Goal: Task Accomplishment & Management: Manage account settings

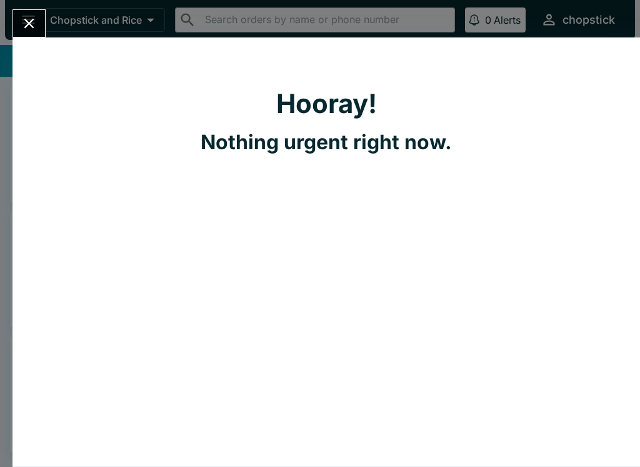
click at [33, 21] on icon "Close" at bounding box center [29, 23] width 17 height 17
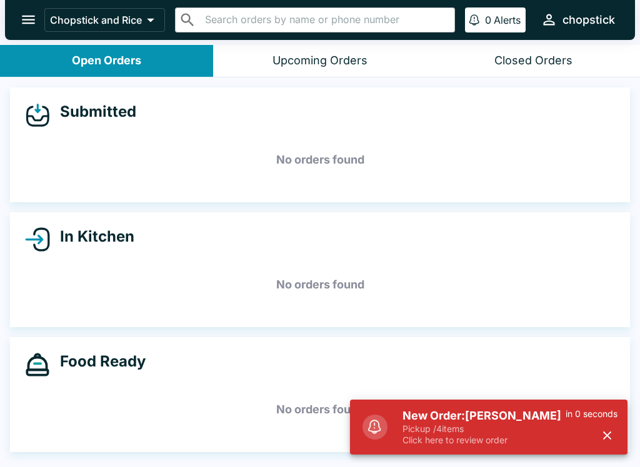
click at [513, 436] on p "Click here to review order" at bounding box center [483, 440] width 163 height 11
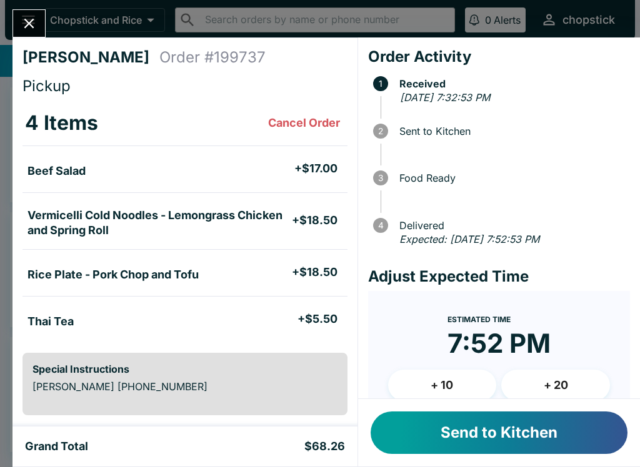
click at [454, 427] on button "Send to Kitchen" at bounding box center [499, 433] width 257 height 42
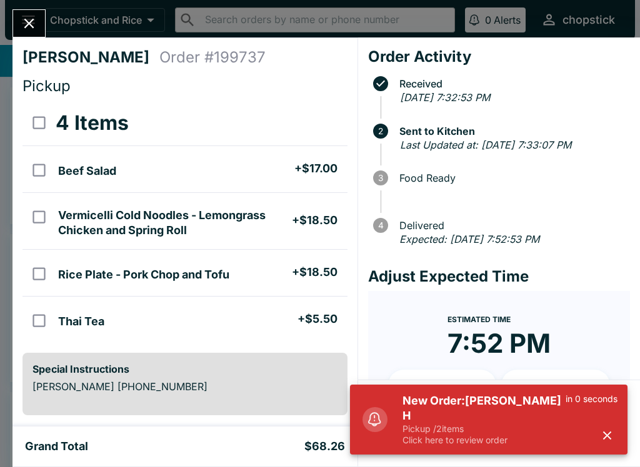
click at [441, 428] on p "Pickup / 2 items" at bounding box center [483, 429] width 163 height 11
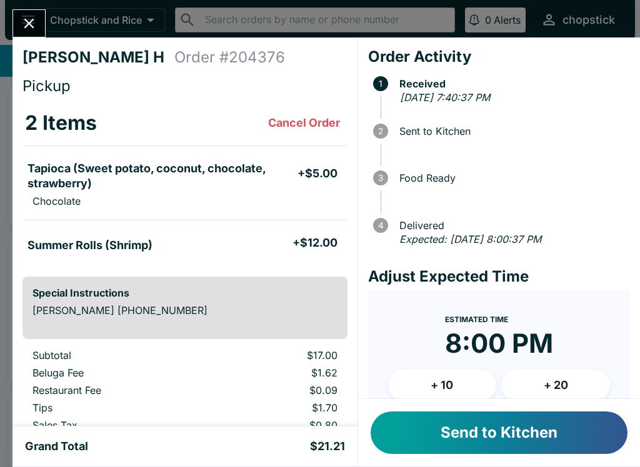
click at [495, 440] on button "Send to Kitchen" at bounding box center [499, 433] width 257 height 42
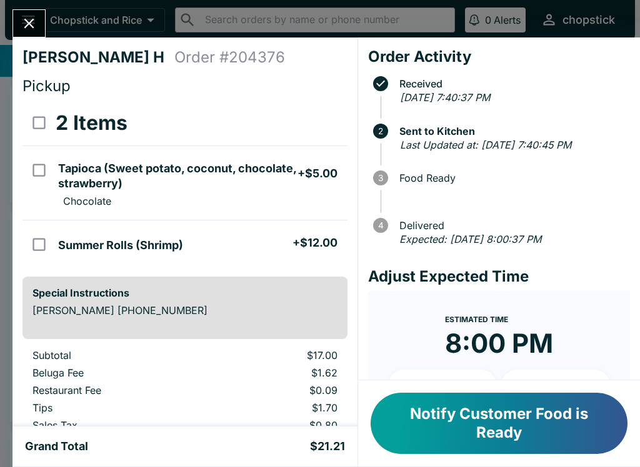
click at [25, 22] on icon "Close" at bounding box center [29, 23] width 17 height 17
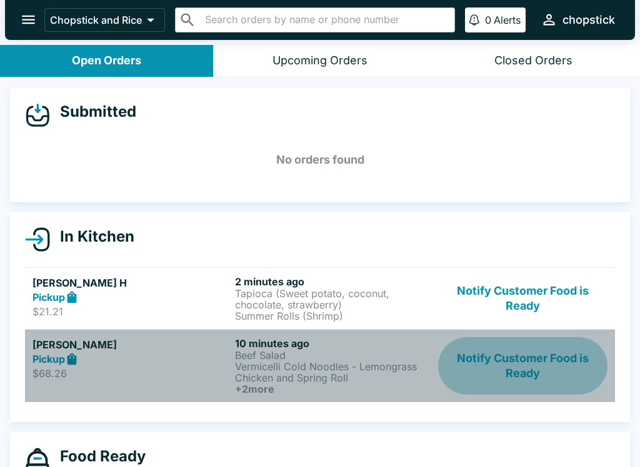
click at [551, 368] on button "Notify Customer Food is Ready" at bounding box center [522, 365] width 169 height 57
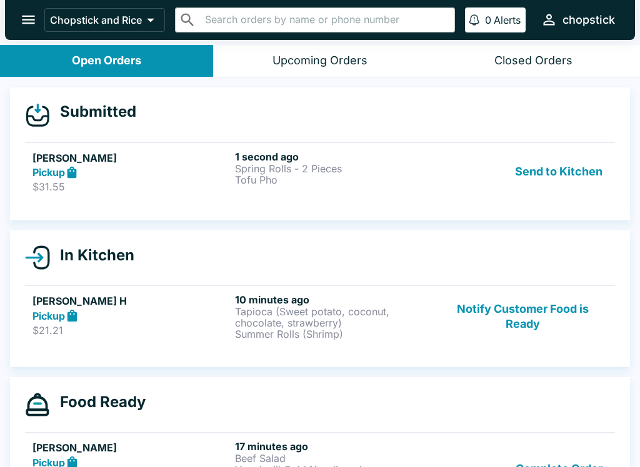
click at [128, 184] on p "$31.55" at bounding box center [130, 187] width 197 height 12
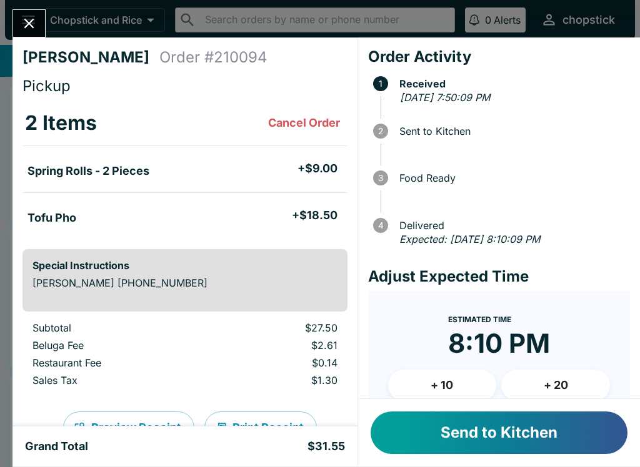
click at [484, 437] on button "Send to Kitchen" at bounding box center [499, 433] width 257 height 42
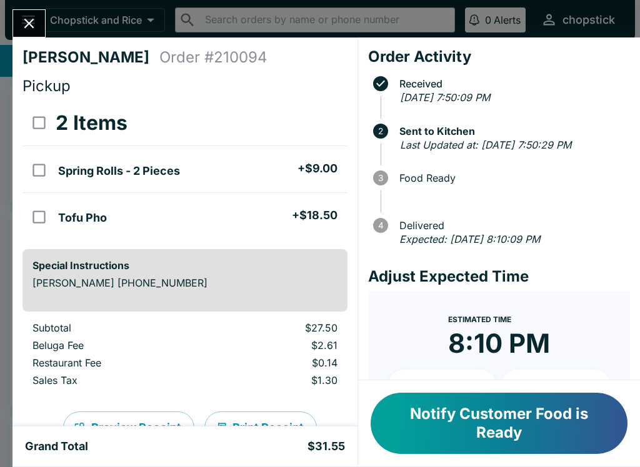
click at [521, 399] on button "Notify Customer Food is Ready" at bounding box center [499, 423] width 257 height 61
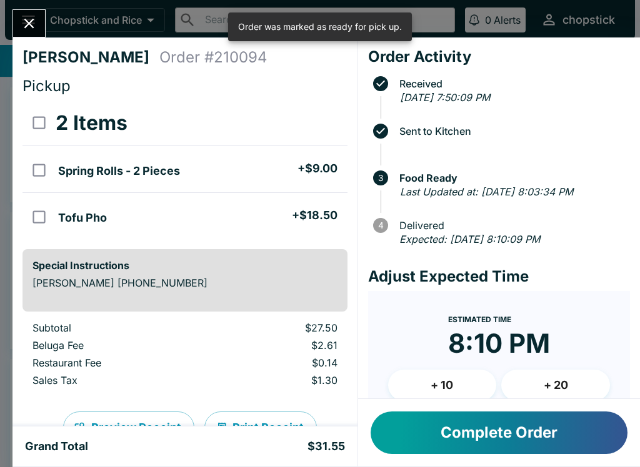
click at [28, 16] on icon "Close" at bounding box center [29, 23] width 17 height 17
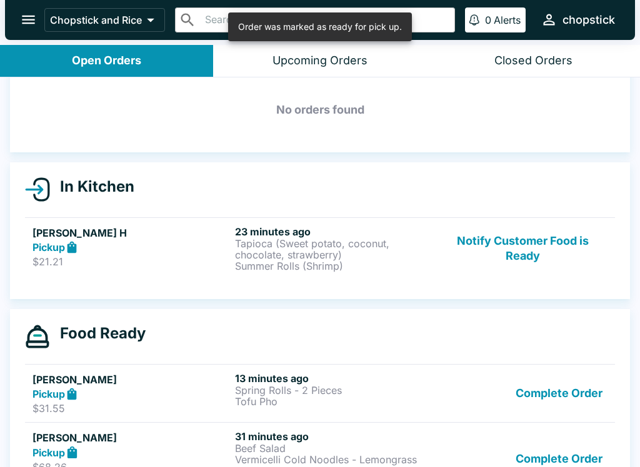
scroll to position [51, 0]
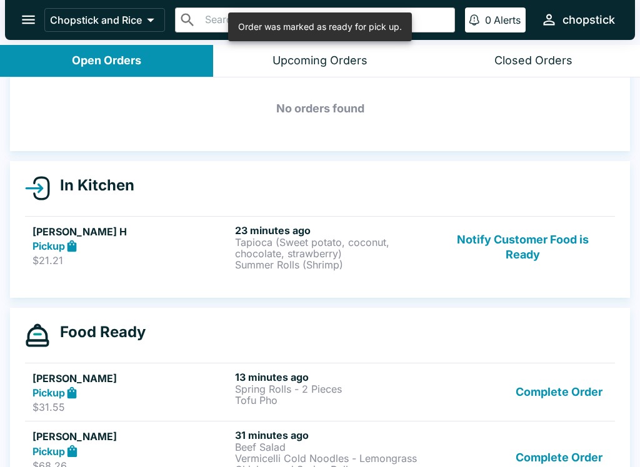
click at [534, 237] on button "Notify Customer Food is Ready" at bounding box center [522, 247] width 169 height 46
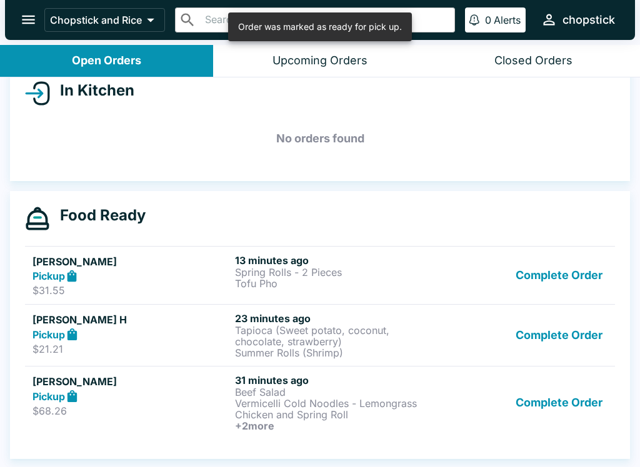
click at [574, 375] on button "Complete Order" at bounding box center [559, 402] width 97 height 57
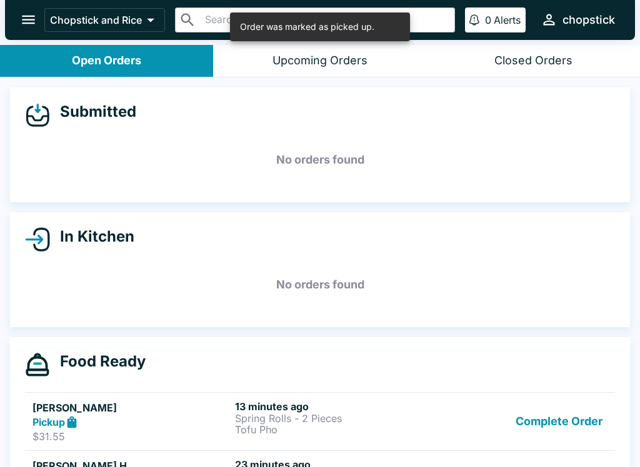
scroll to position [0, 0]
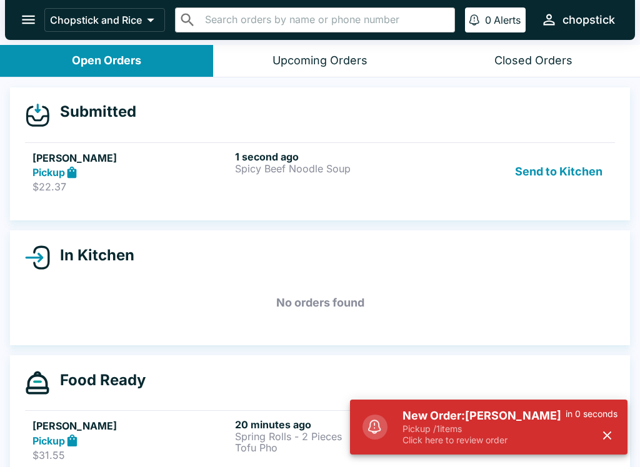
click at [563, 172] on button "Send to Kitchen" at bounding box center [558, 172] width 97 height 43
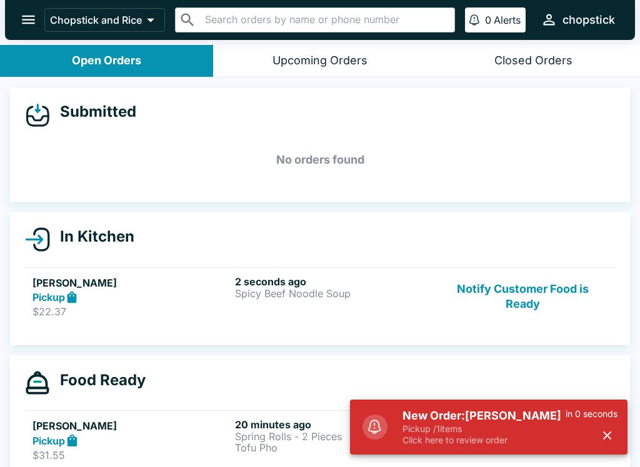
click at [278, 292] on p "Spicy Beef Noodle Soup" at bounding box center [333, 293] width 197 height 11
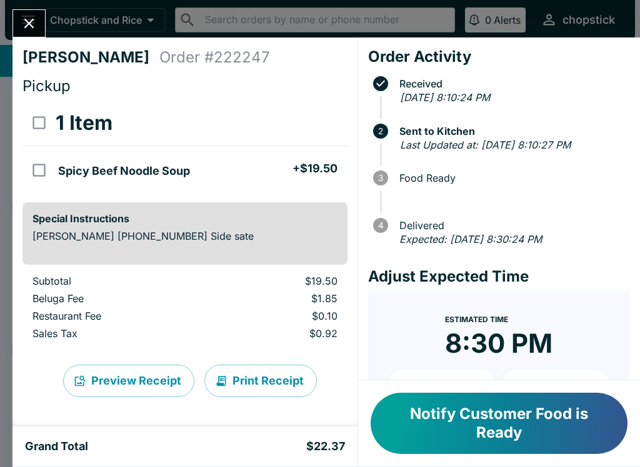
click at [473, 452] on button "Notify Customer Food is Ready" at bounding box center [499, 423] width 257 height 61
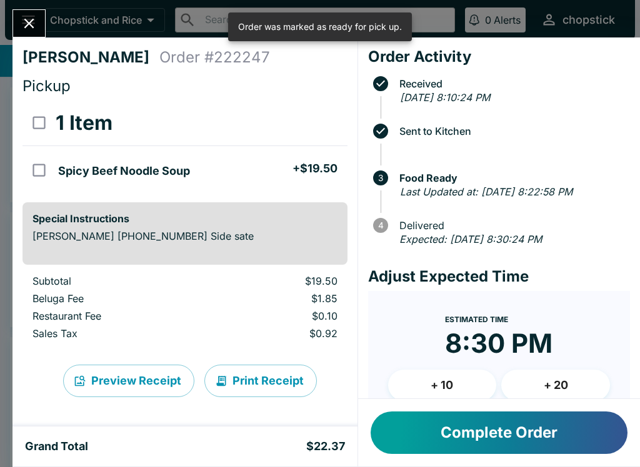
click at [481, 439] on button "Complete Order" at bounding box center [499, 433] width 257 height 42
